Goal: Information Seeking & Learning: Learn about a topic

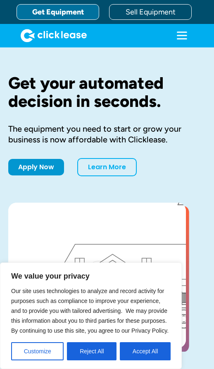
click at [175, 40] on icon "menu" at bounding box center [181, 35] width 16 height 16
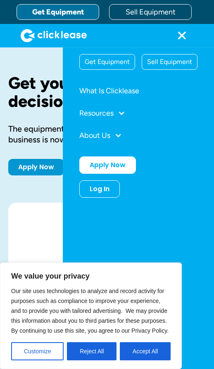
click at [121, 135] on div at bounding box center [117, 135] width 7 height 7
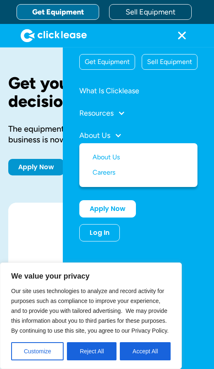
click at [163, 120] on div "Resources" at bounding box center [138, 113] width 118 height 16
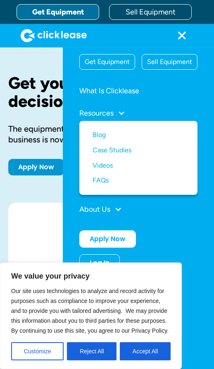
click at [182, 96] on link "What Is Clicklease" at bounding box center [138, 91] width 118 height 16
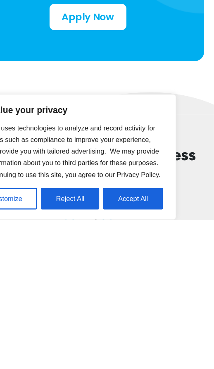
scroll to position [519, 0]
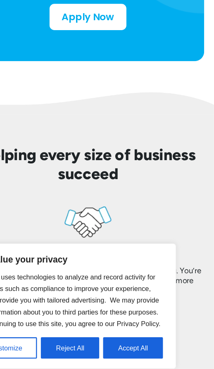
click at [163, 179] on div "Helping every size of business succeed We believe in you Traditional lenders ju…" at bounding box center [106, 352] width 197 height 346
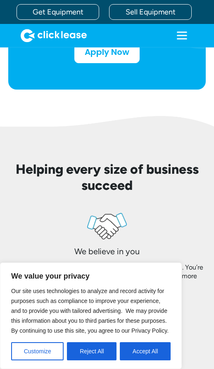
scroll to position [537, 0]
click at [51, 19] on link "Get Equipment" at bounding box center [57, 12] width 82 height 16
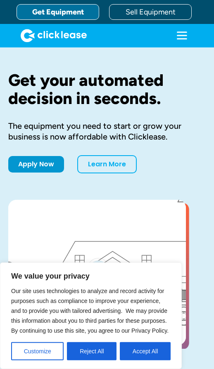
scroll to position [12, 0]
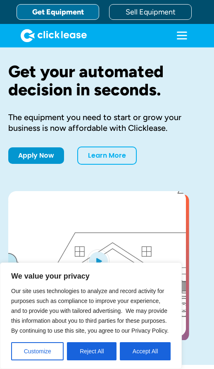
click at [129, 348] on button "Accept All" at bounding box center [145, 351] width 51 height 18
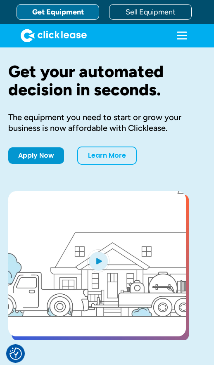
click at [129, 348] on div "Get your automated decision in seconds. The equipment you need to start or grow…" at bounding box center [106, 200] width 197 height 329
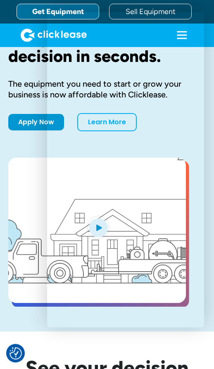
scroll to position [45, 0]
